Goal: Task Accomplishment & Management: Manage account settings

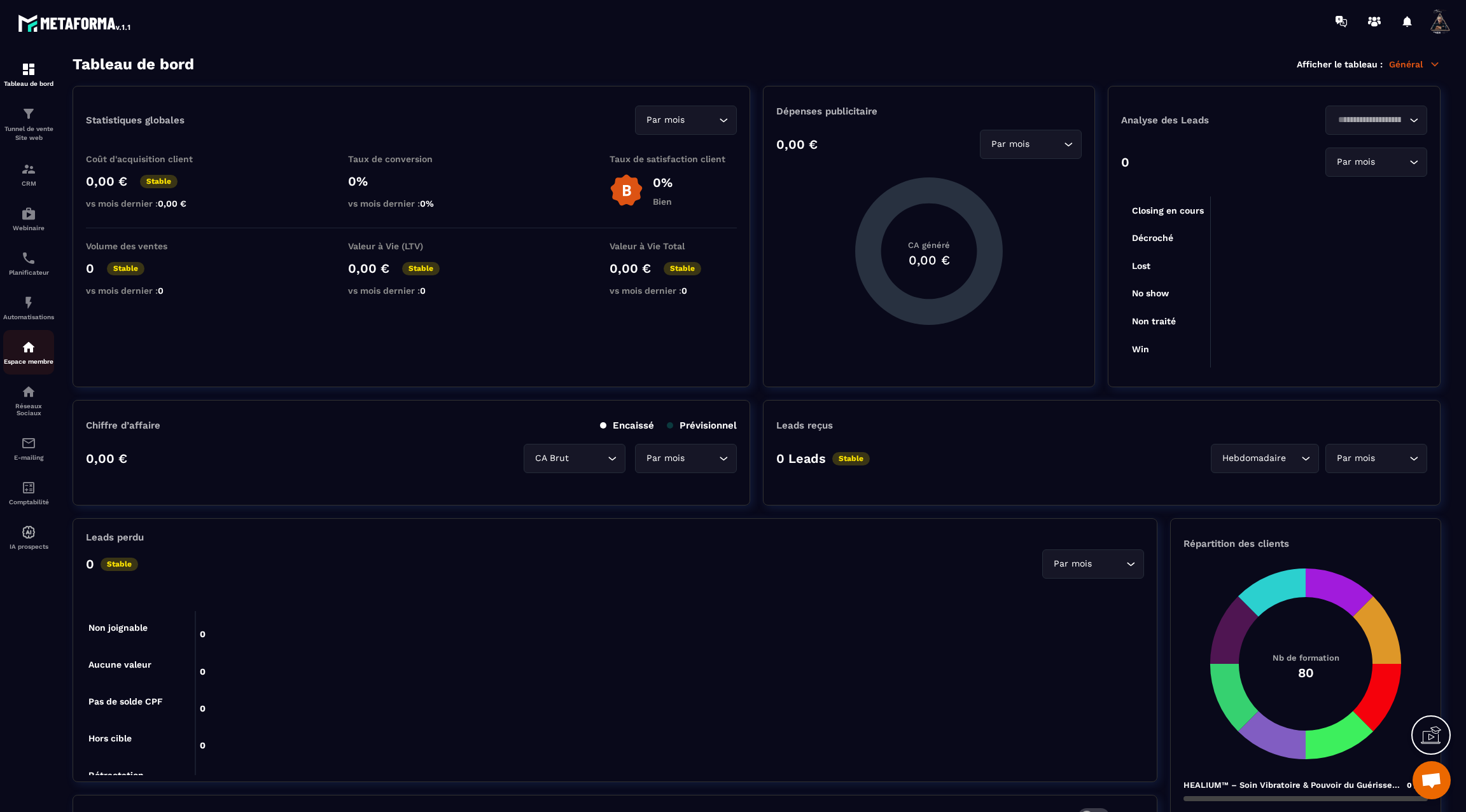
click at [23, 355] on img at bounding box center [29, 347] width 16 height 15
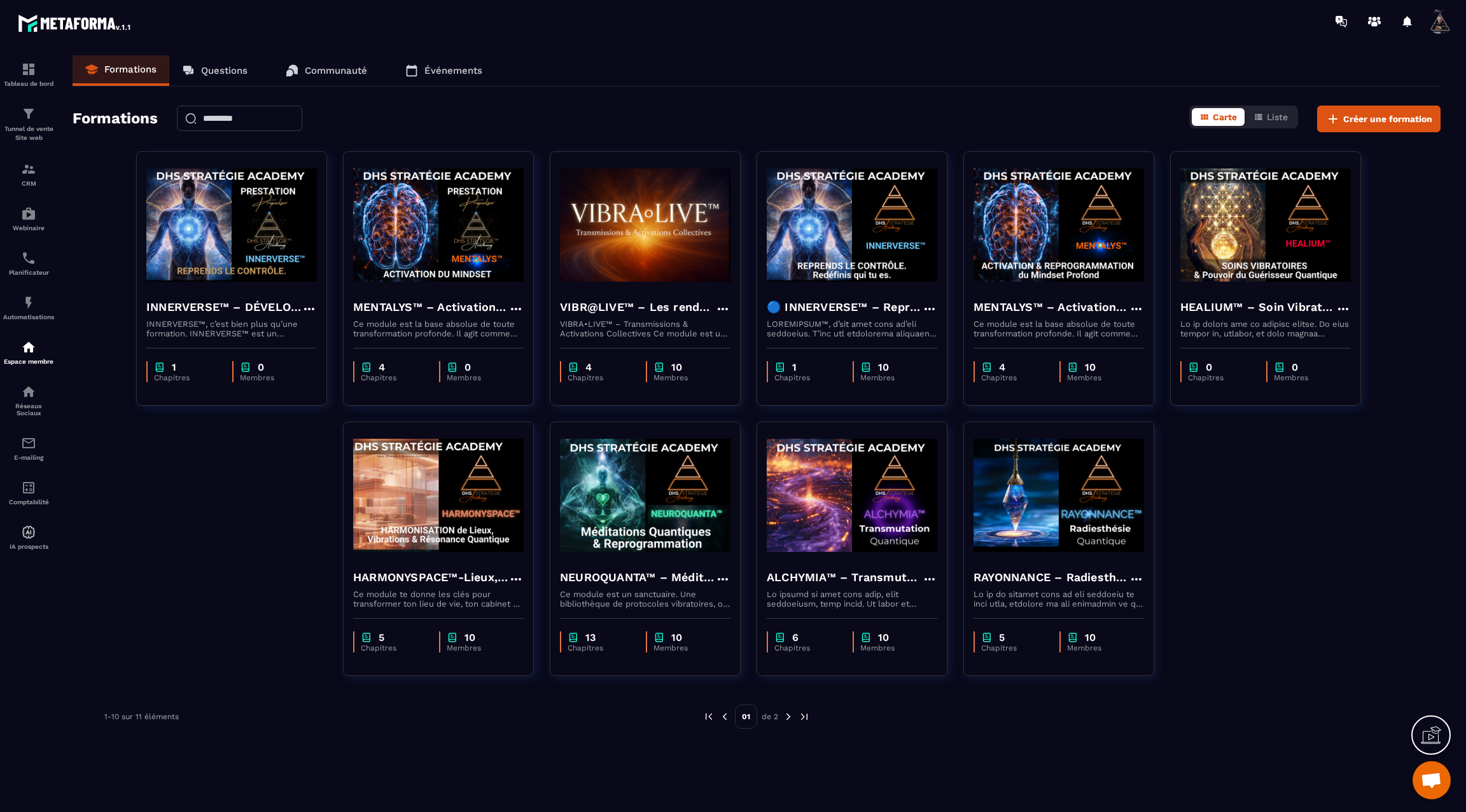
click at [789, 717] on img at bounding box center [788, 717] width 12 height 12
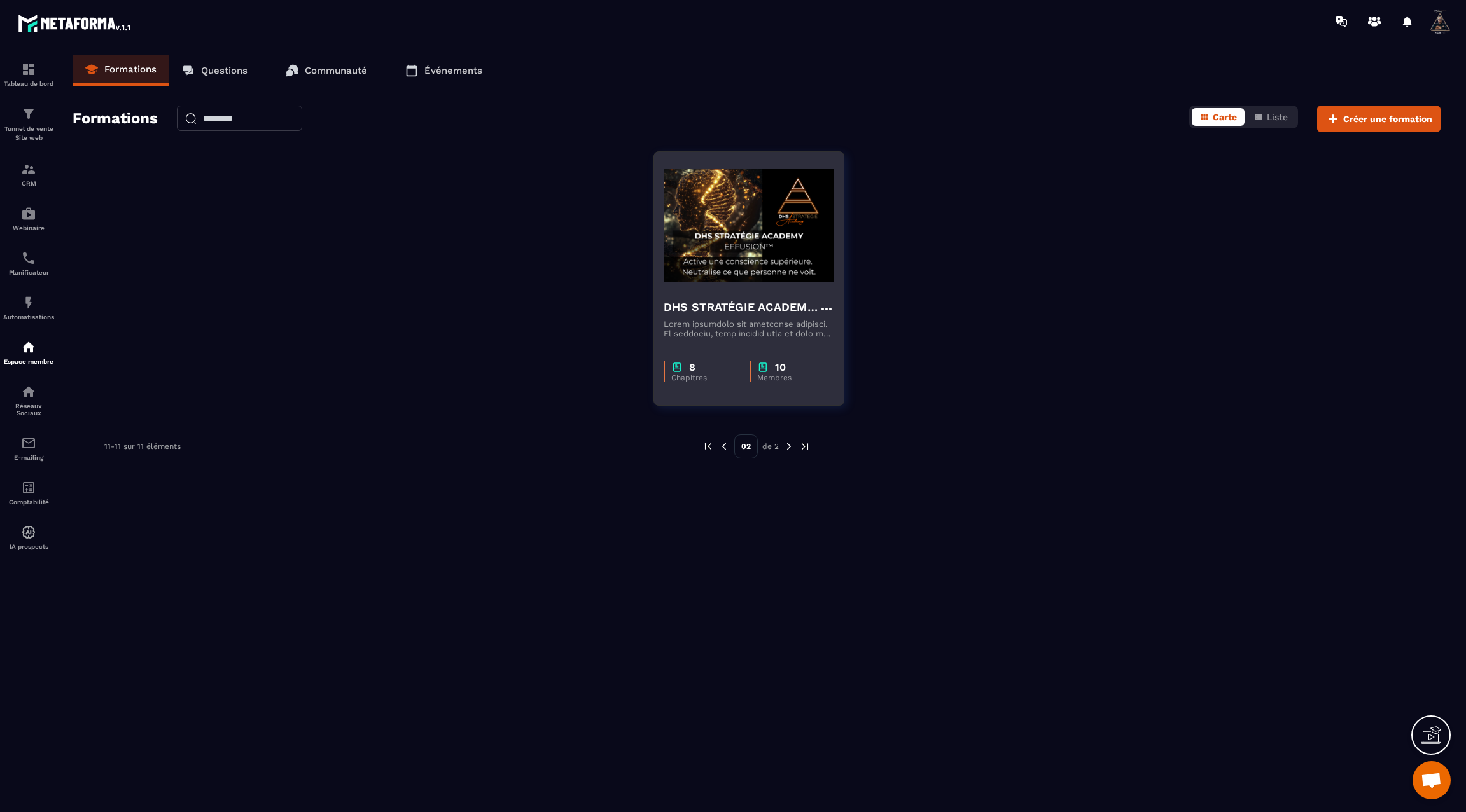
click at [693, 277] on img at bounding box center [749, 225] width 171 height 127
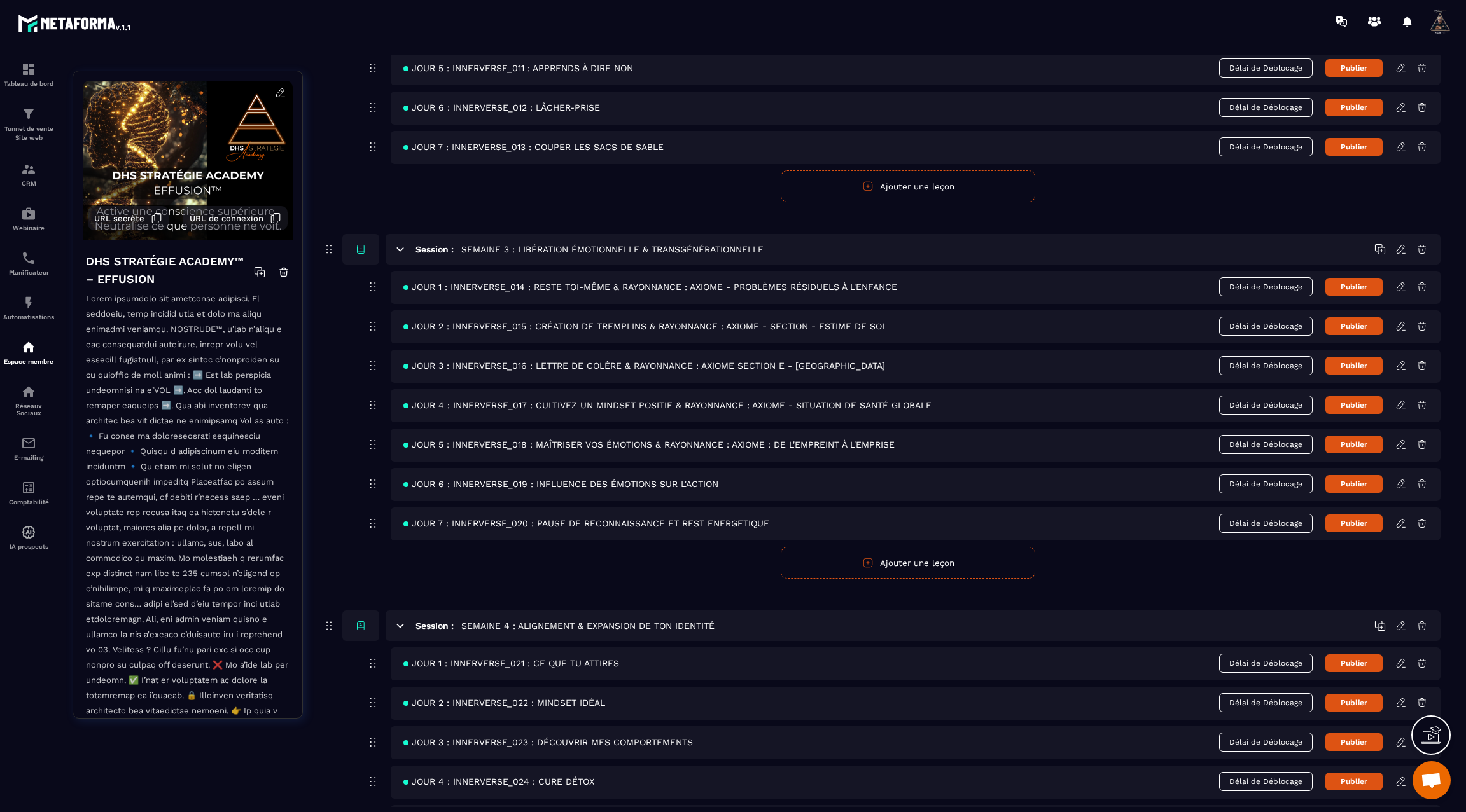
scroll to position [759, 0]
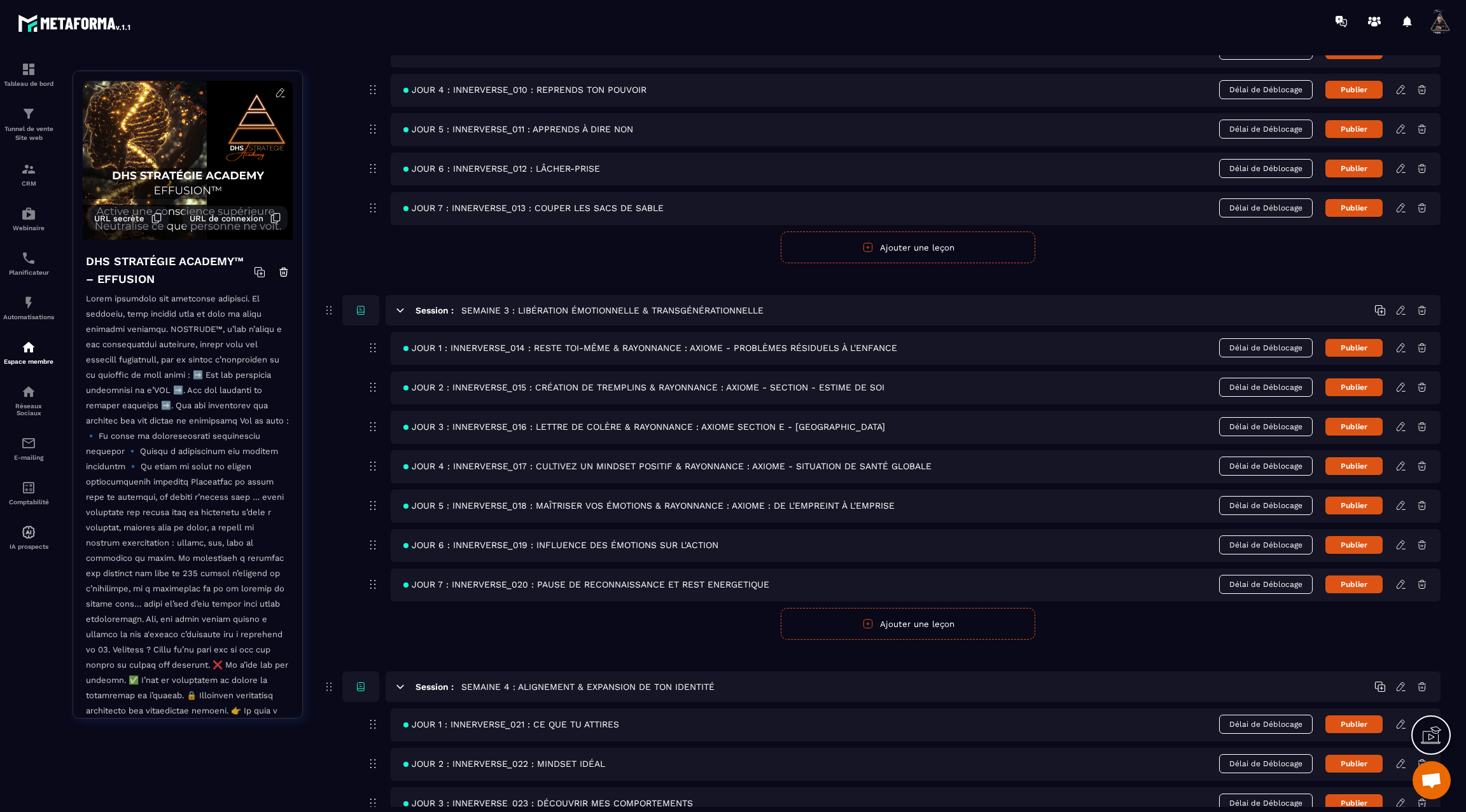
click at [1402, 422] on icon at bounding box center [1401, 426] width 8 height 9
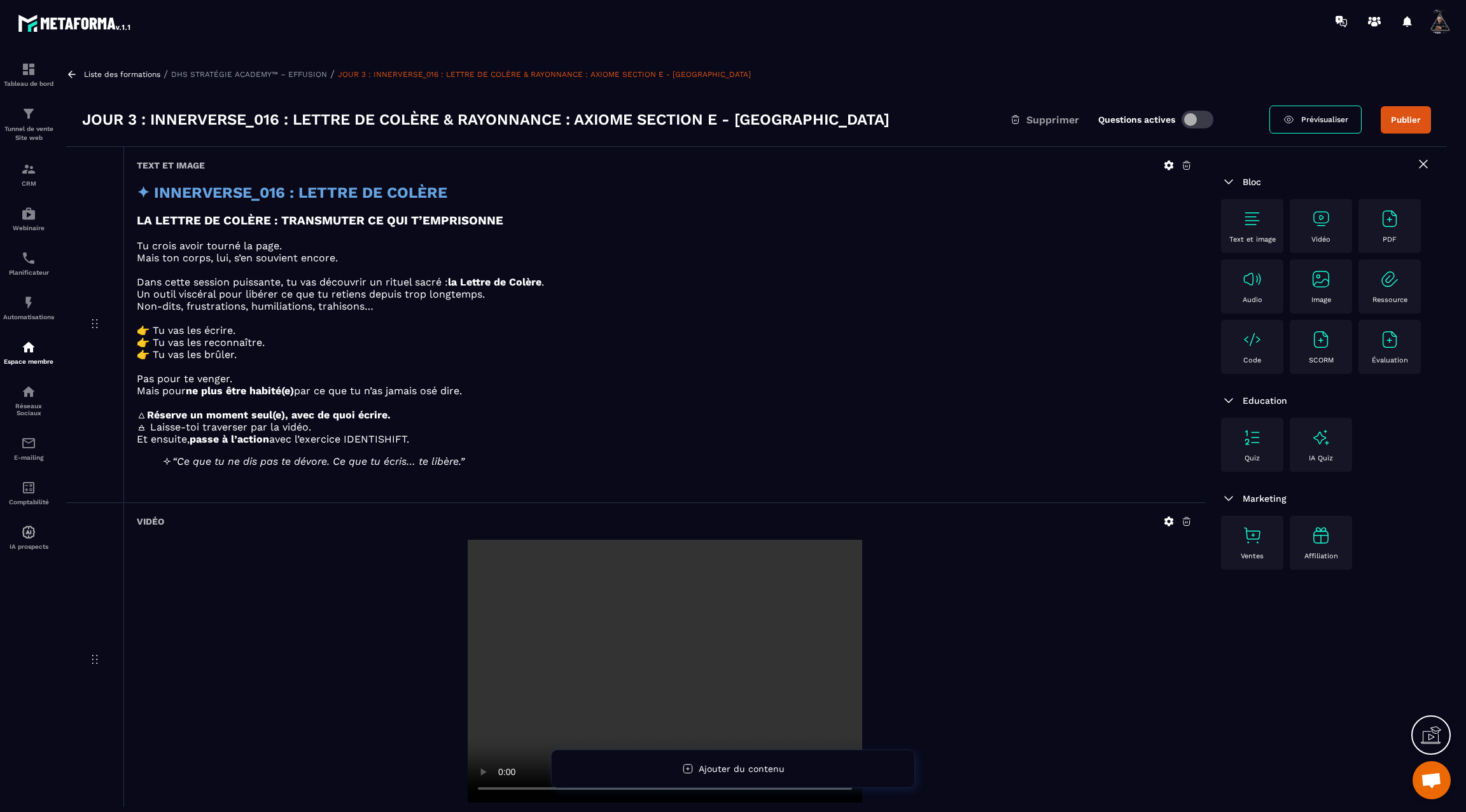
click at [77, 69] on icon at bounding box center [71, 74] width 12 height 12
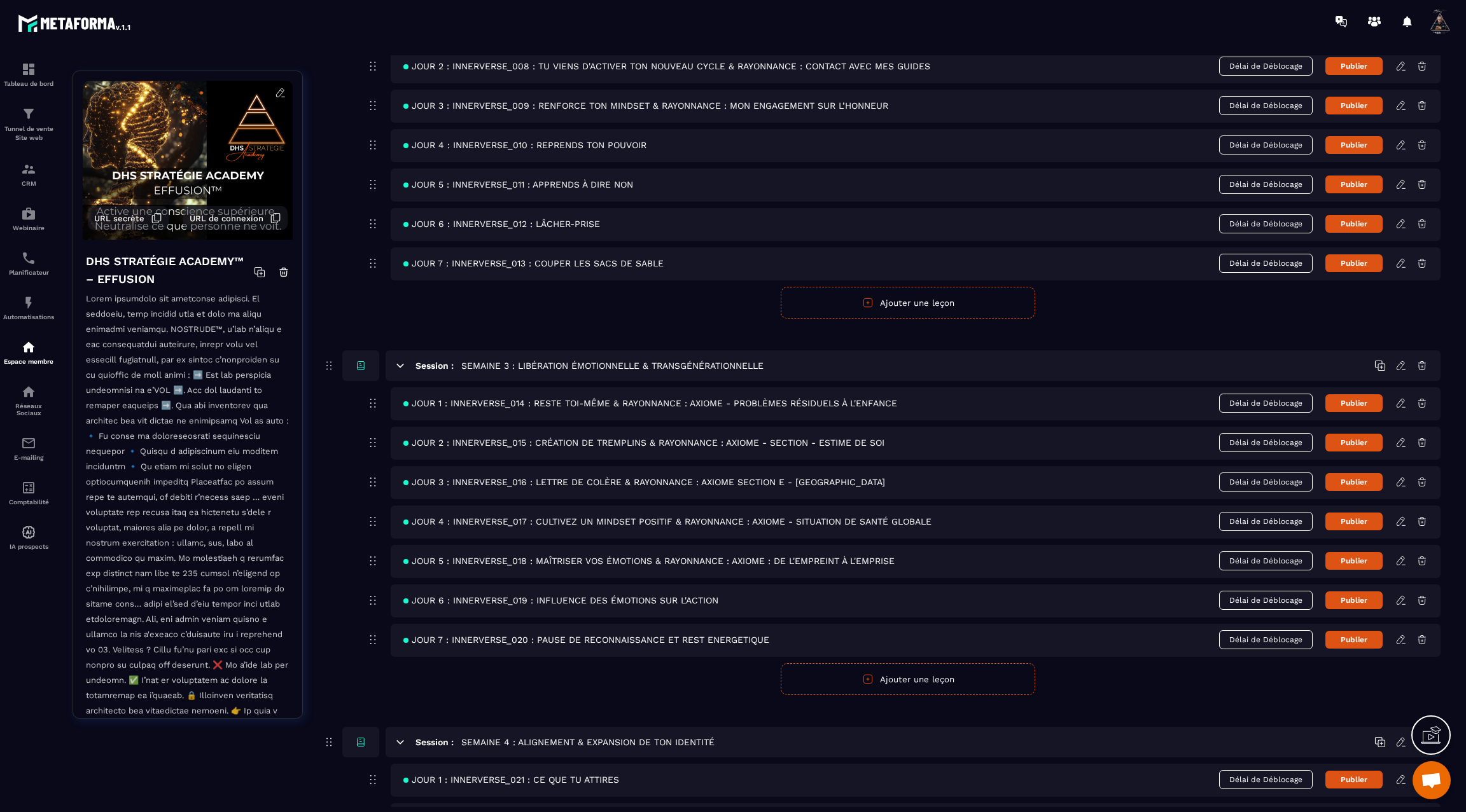
scroll to position [734, 0]
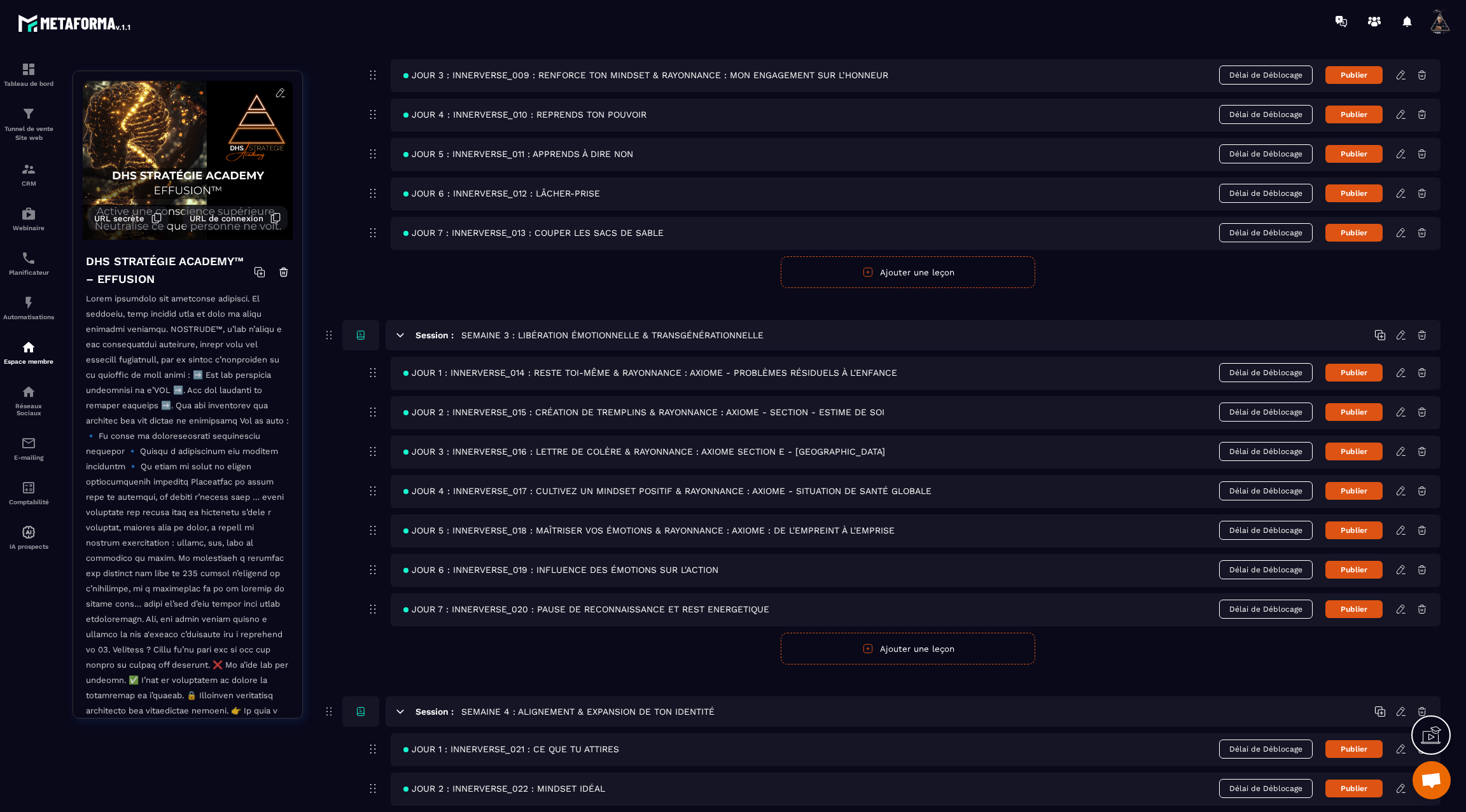
click at [1402, 485] on icon at bounding box center [1401, 490] width 12 height 12
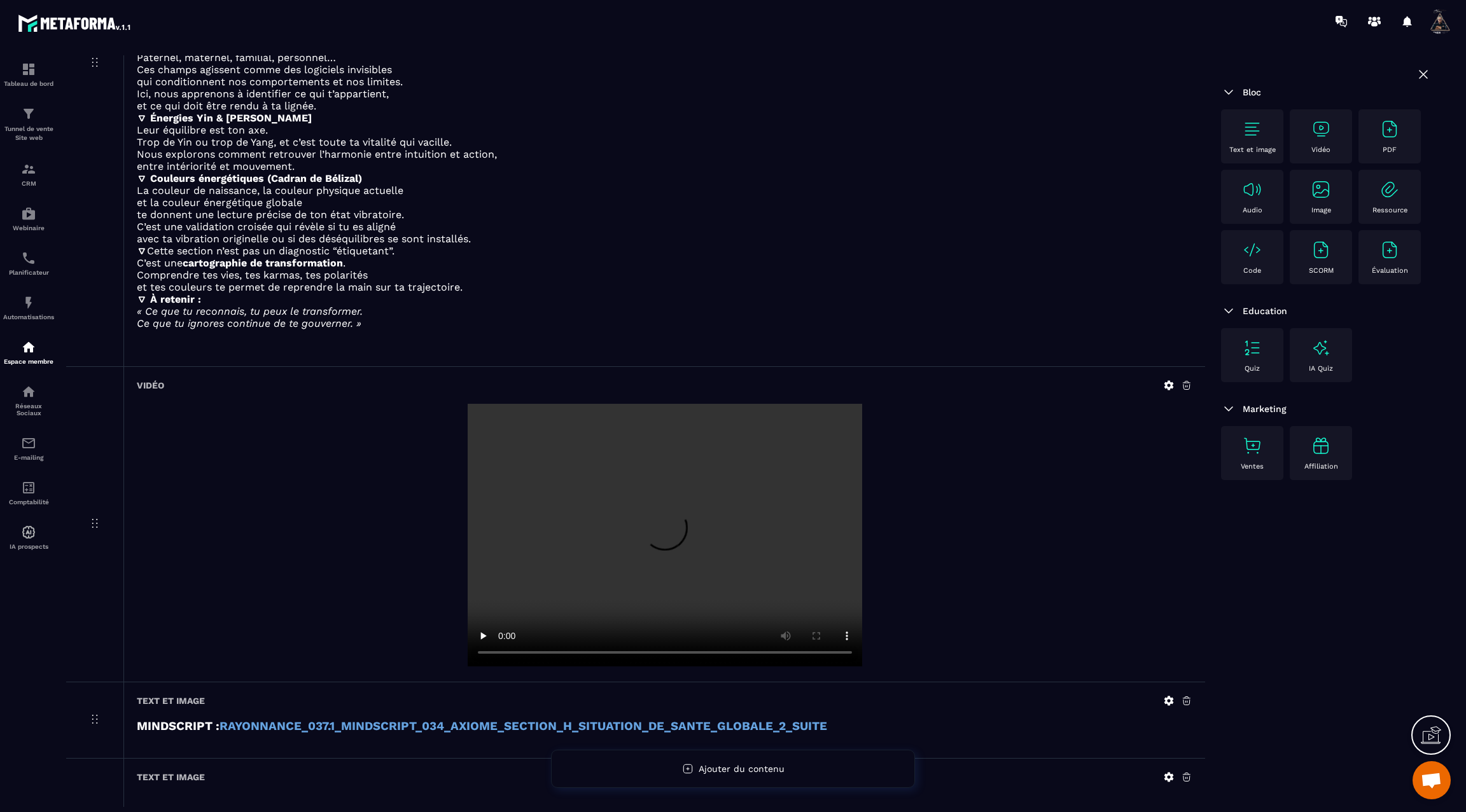
scroll to position [3163, 0]
click at [1261, 119] on img at bounding box center [1253, 129] width 20 height 20
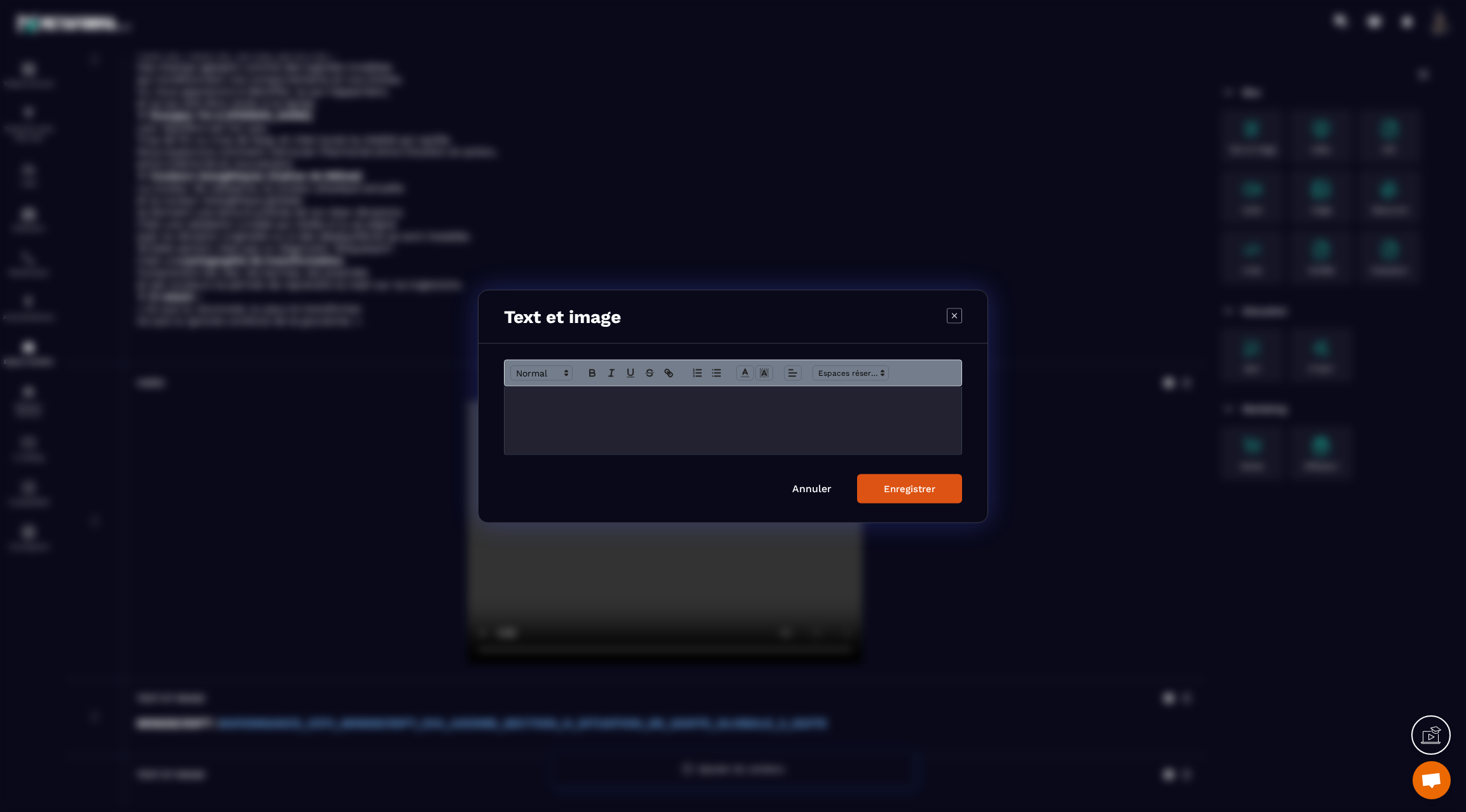
click at [663, 401] on p "Modal window" at bounding box center [733, 399] width 438 height 12
click at [907, 474] on button "Enregistrer" at bounding box center [909, 489] width 105 height 29
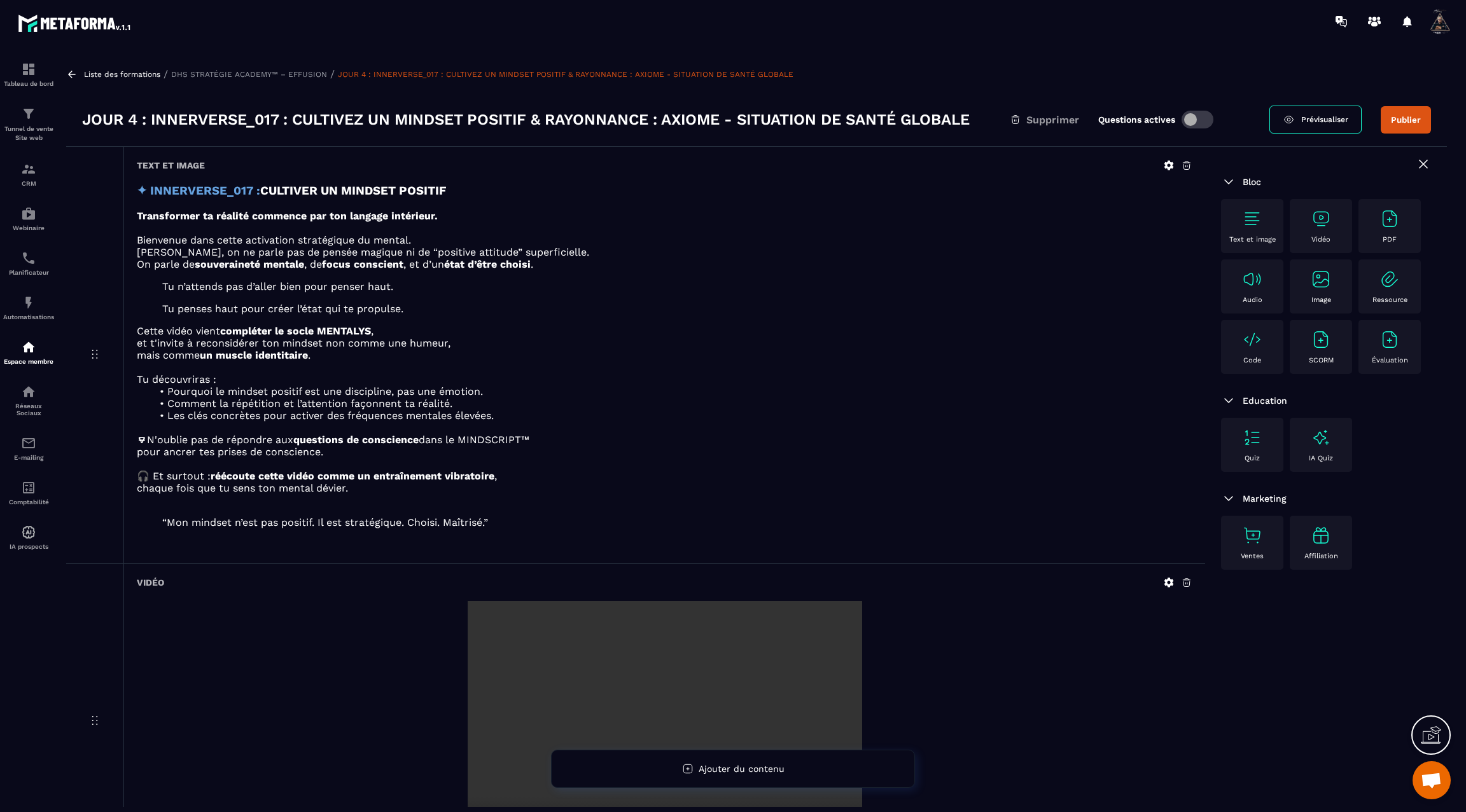
click at [72, 73] on icon at bounding box center [71, 74] width 12 height 12
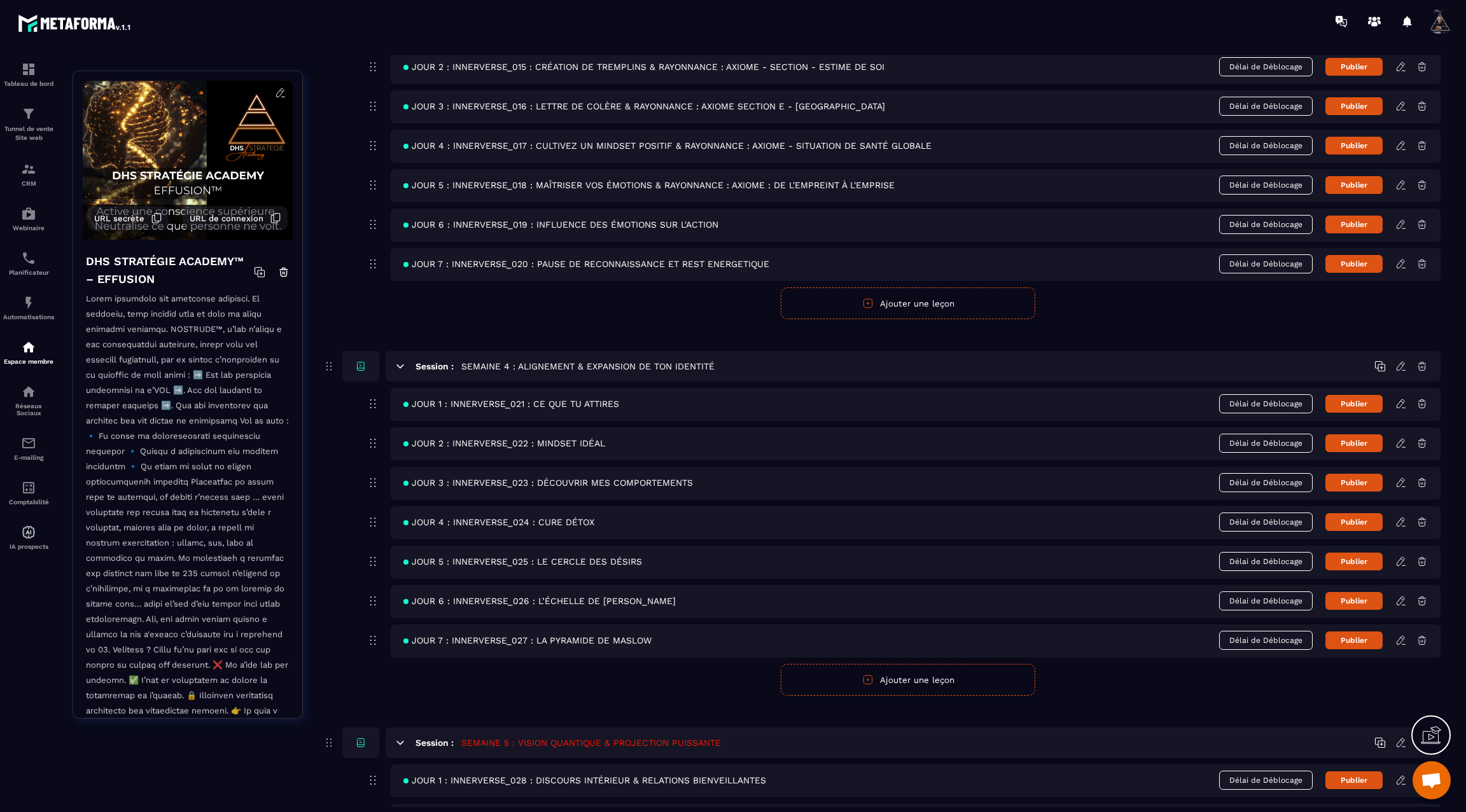
scroll to position [1215, 0]
